Goal: Information Seeking & Learning: Learn about a topic

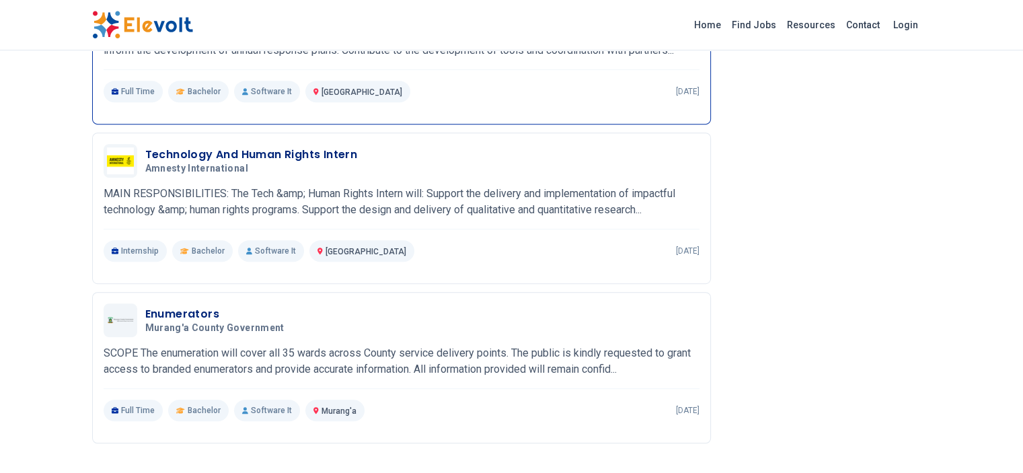
scroll to position [704, 0]
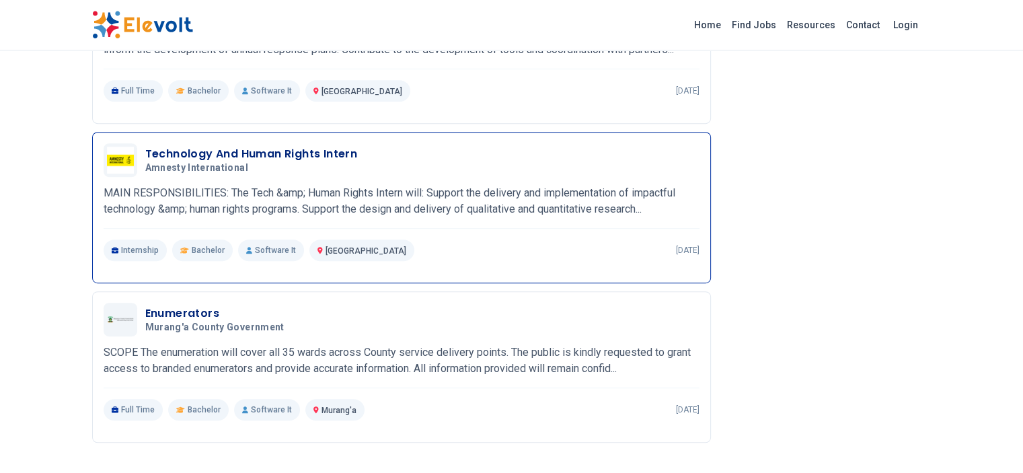
click at [187, 146] on h3 "Technology And Human Rights Intern" at bounding box center [251, 154] width 213 height 16
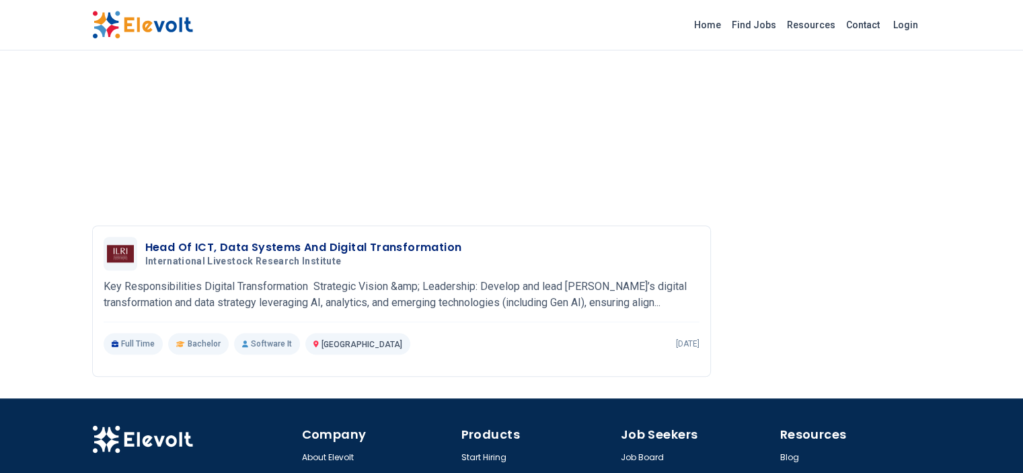
scroll to position [1127, 0]
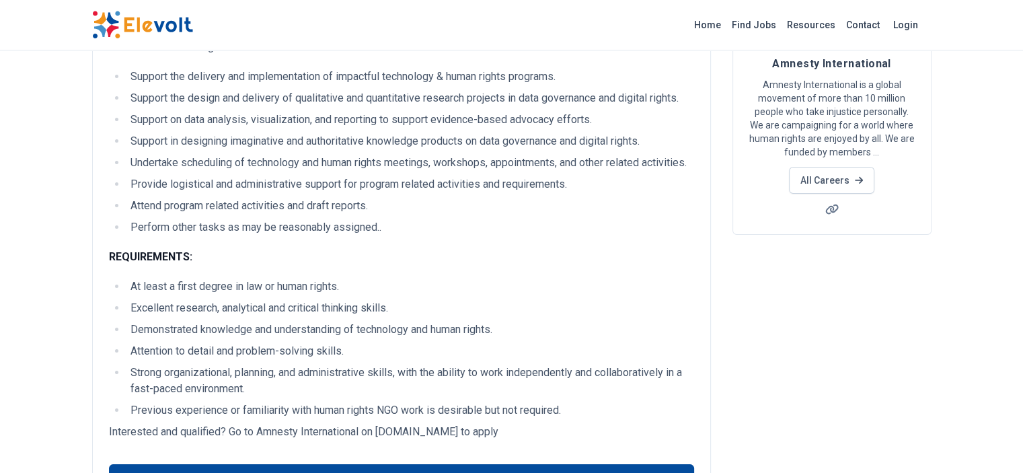
scroll to position [241, 0]
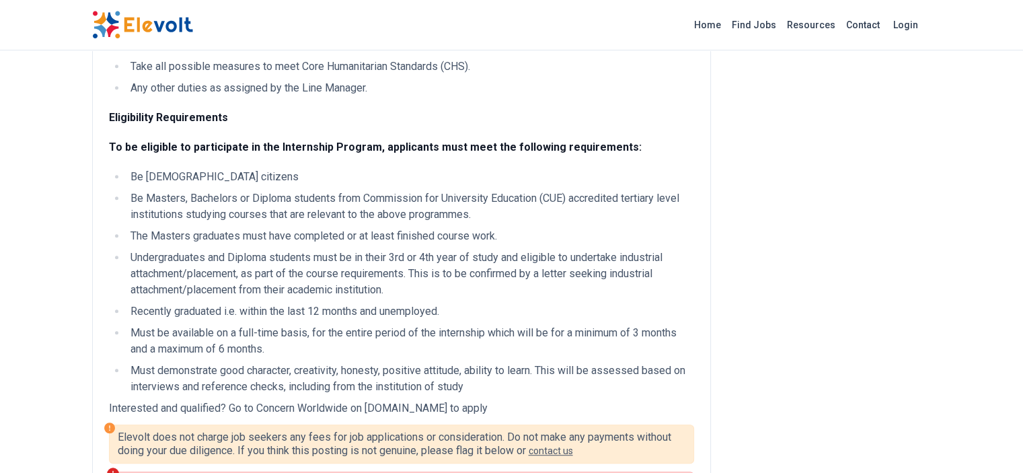
scroll to position [841, 0]
